Goal: Task Accomplishment & Management: Use online tool/utility

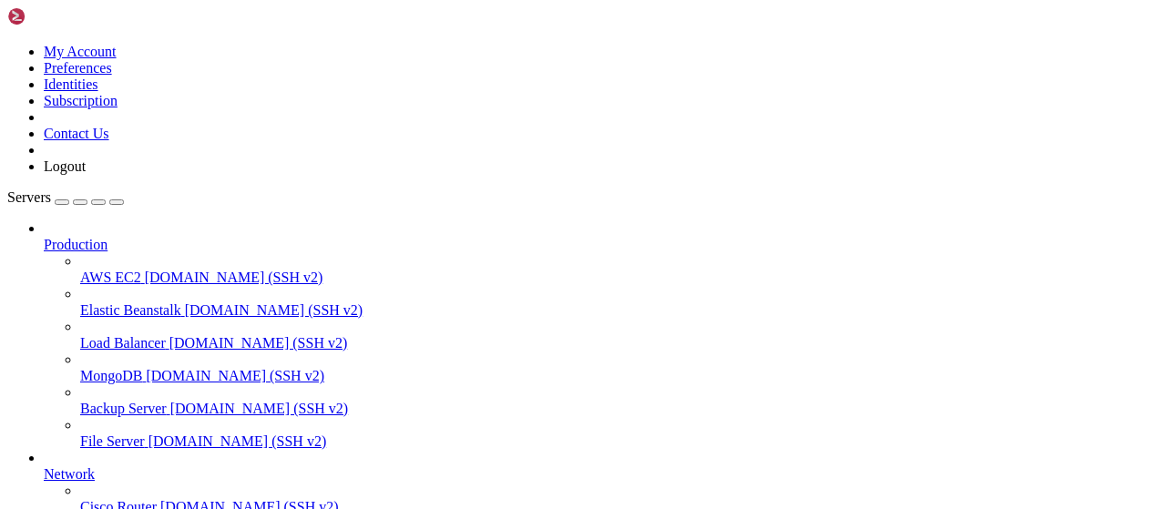
scroll to position [370, 0]
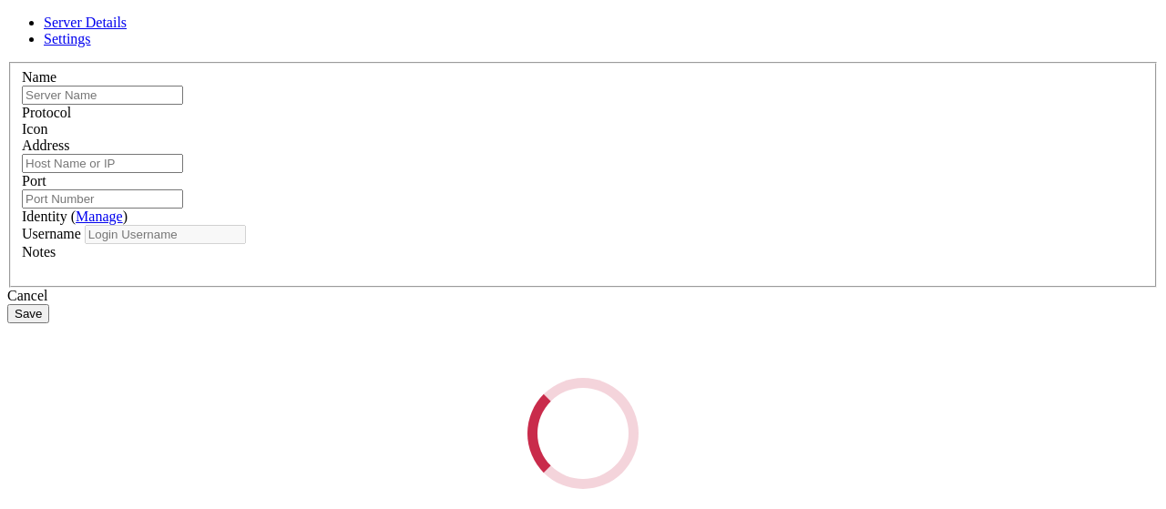
type input "root"
type input "[TECHNICAL_ID]"
type input "22"
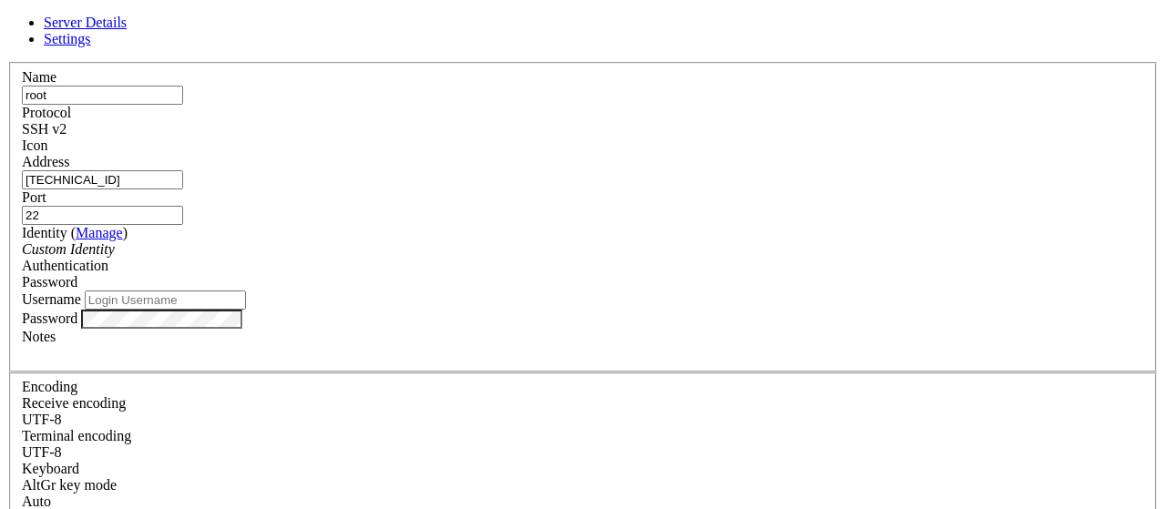
type input "root"
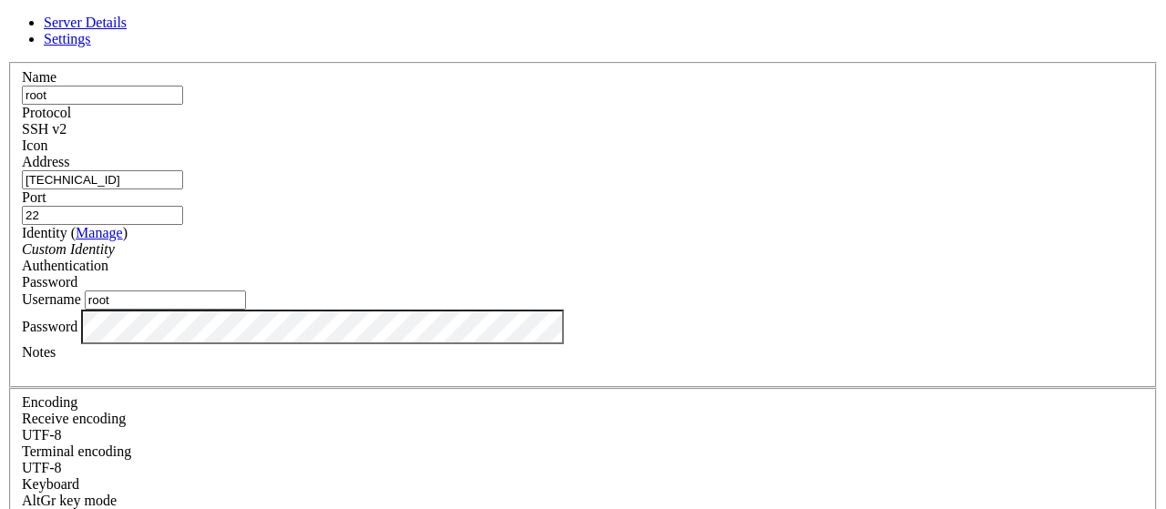
scroll to position [0, 0]
drag, startPoint x: 441, startPoint y: 194, endPoint x: 228, endPoint y: 189, distance: 213.2
click at [183, 189] on input "[TECHNICAL_ID]" at bounding box center [102, 179] width 161 height 19
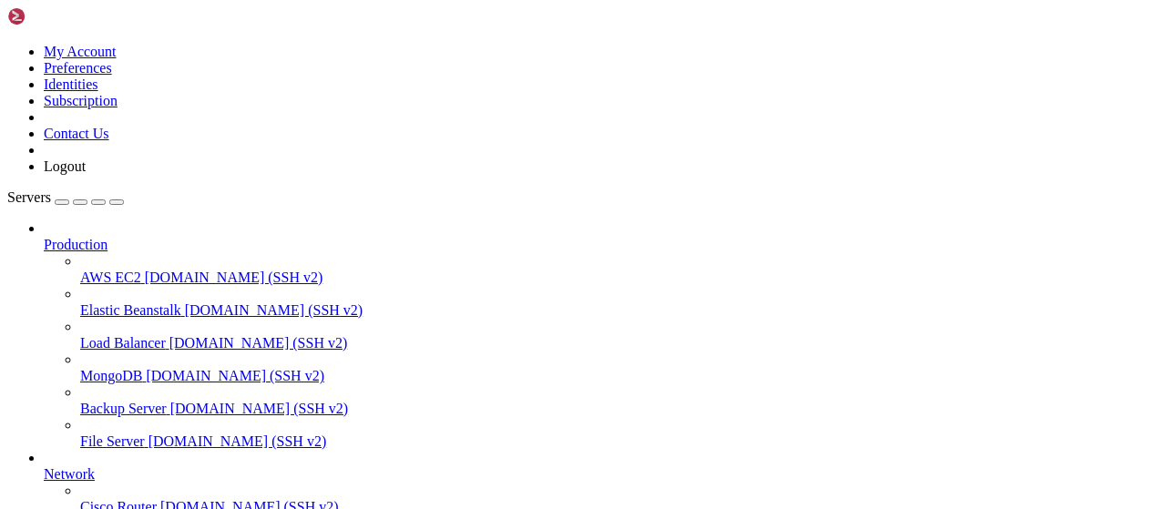
type input "/root/LinkQuest"
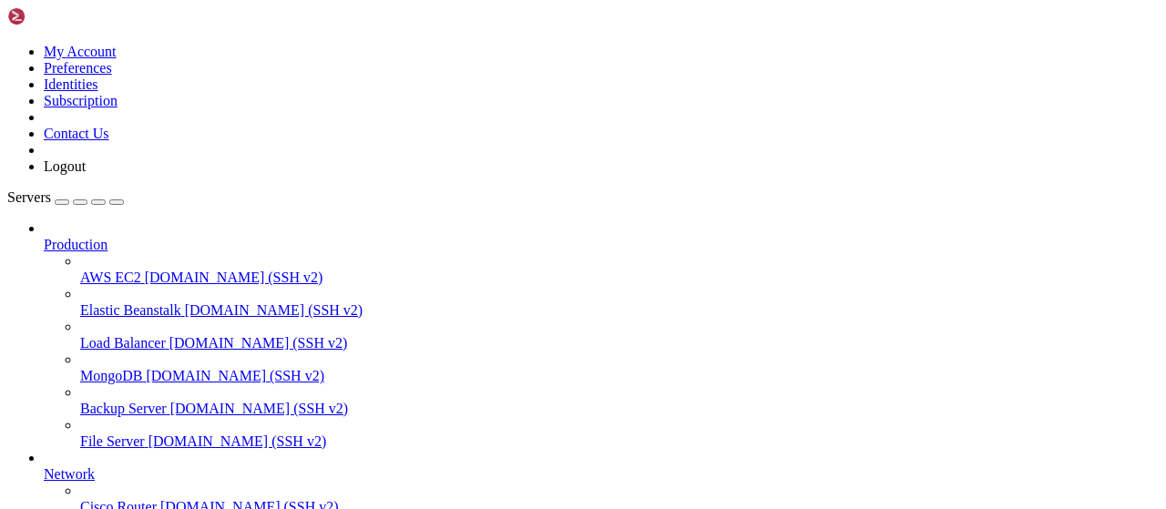
scroll to position [164, 0]
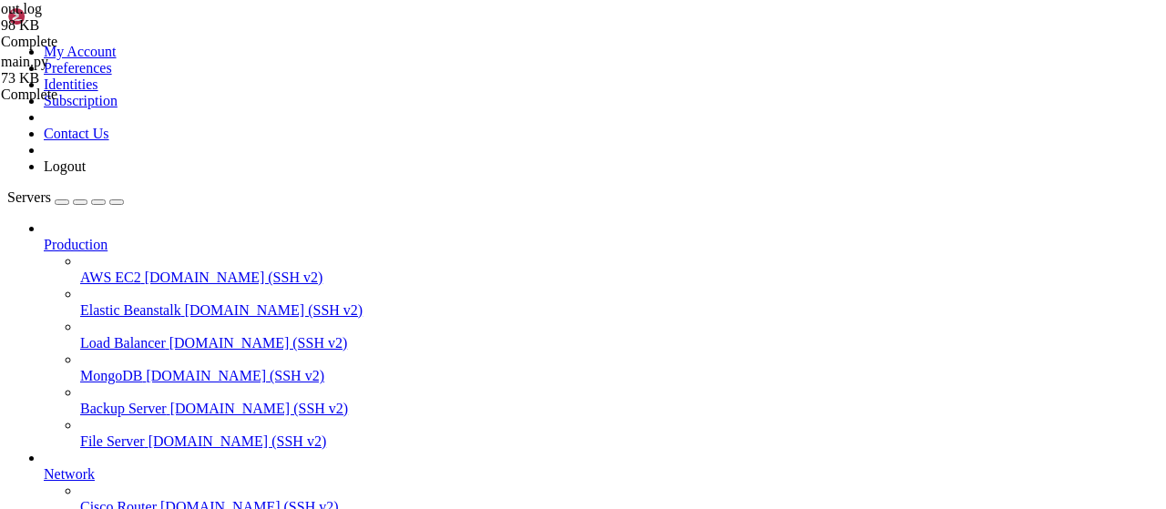
type textarea "UserTaskManager: пользователь 6300601067 настроил 3 сервисов, 5 каналов"
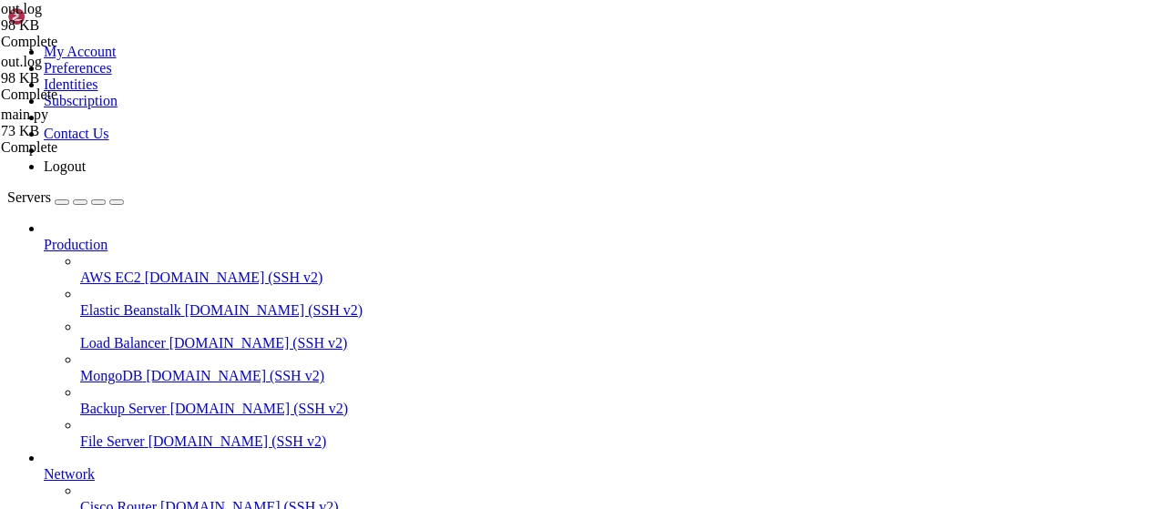
drag, startPoint x: 932, startPoint y: 367, endPoint x: 973, endPoint y: 347, distance: 45.6
type textarea "DEBUG user_task_manager.py: subgram задание - тип: subscribe channel, ссылка: […"
drag, startPoint x: 932, startPoint y: 375, endPoint x: 210, endPoint y: 374, distance: 721.2
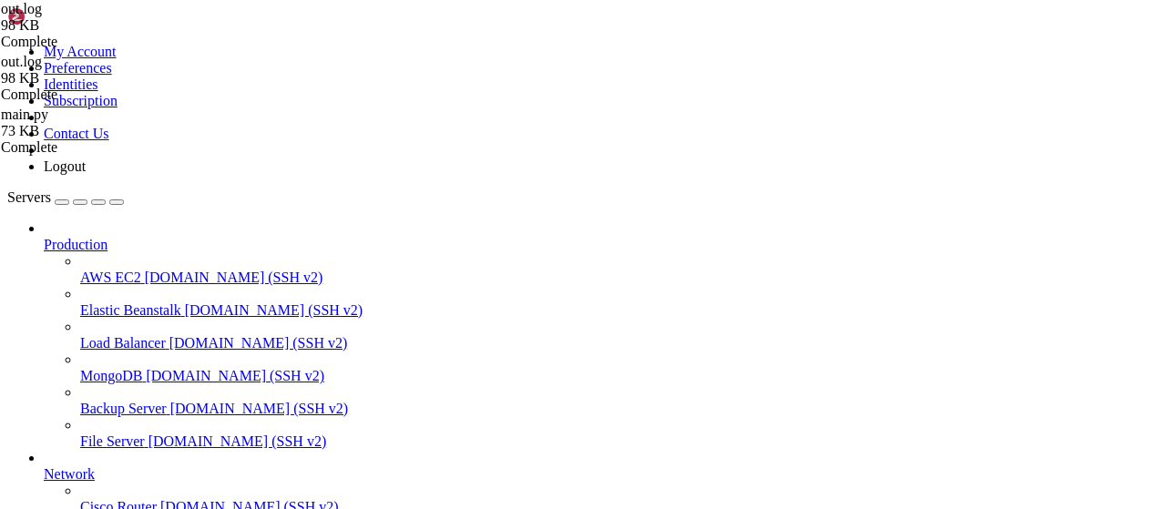
drag, startPoint x: 199, startPoint y: 1284, endPoint x: 176, endPoint y: 1286, distance: 22.8
